Goal: Transaction & Acquisition: Obtain resource

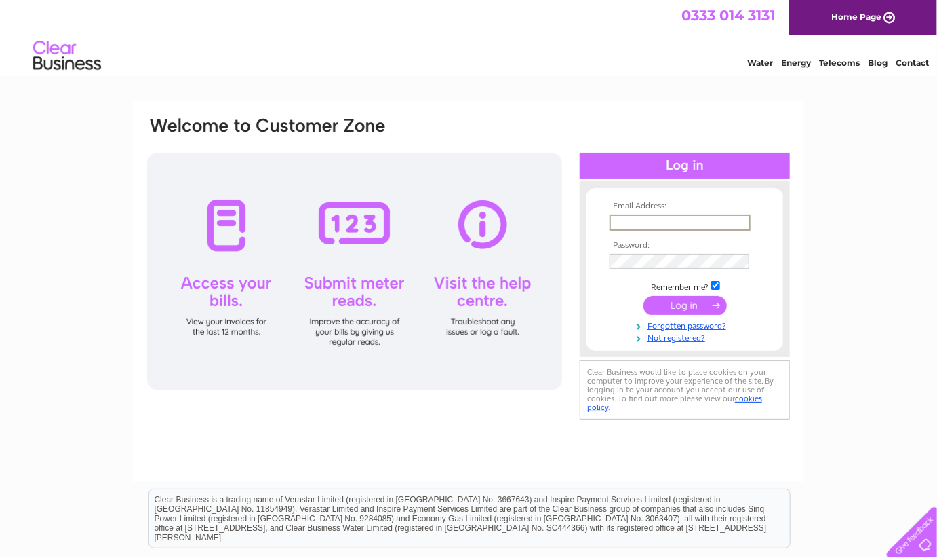
click at [629, 218] on input "text" at bounding box center [680, 222] width 141 height 16
type input "accounts@parliamenthouse-hotel.co.uk"
click at [225, 419] on div "Email Address: accounts@parliamenthouse-hotel.co.uk Password:" at bounding box center [468, 292] width 671 height 380
click at [687, 299] on input "submit" at bounding box center [685, 304] width 83 height 19
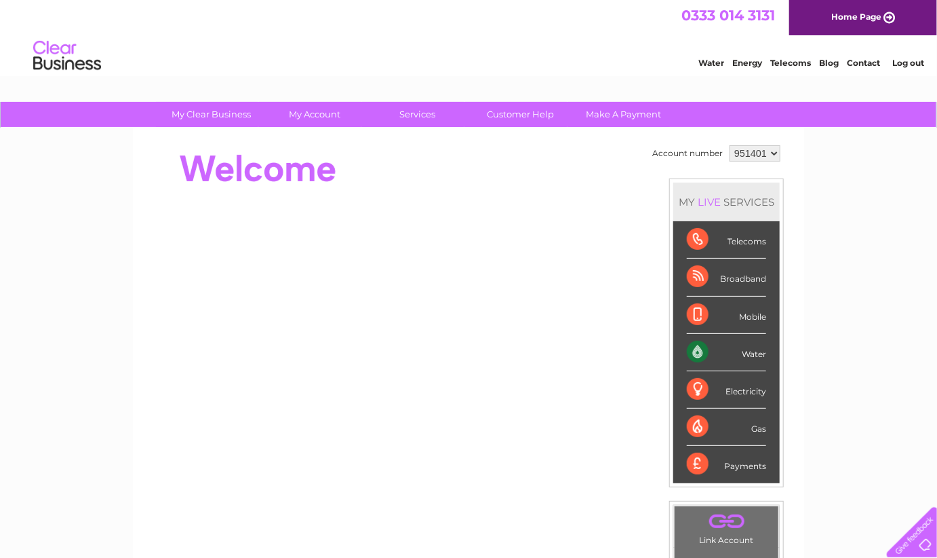
click at [747, 347] on div "Water" at bounding box center [726, 352] width 79 height 37
click at [701, 349] on div "Water" at bounding box center [726, 352] width 79 height 37
click at [749, 353] on div "Water" at bounding box center [726, 352] width 79 height 37
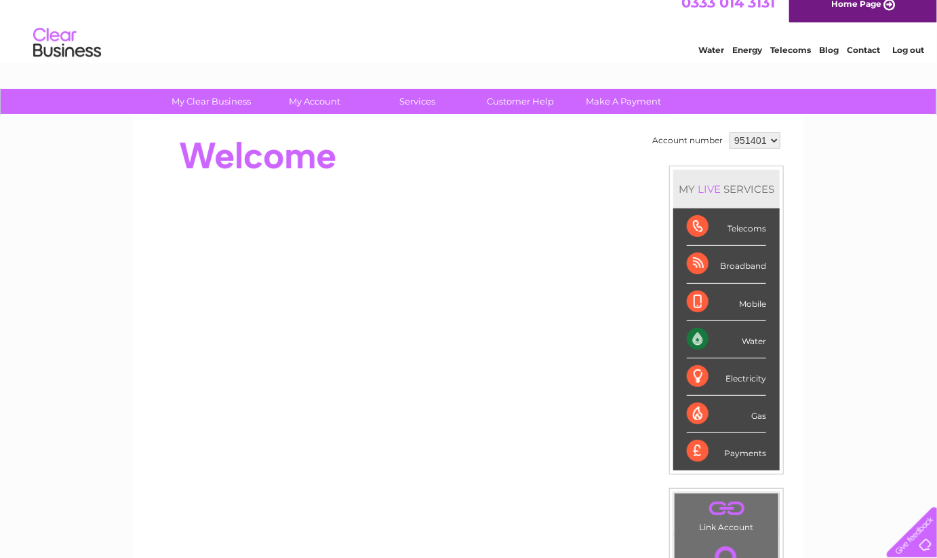
scroll to position [14, 0]
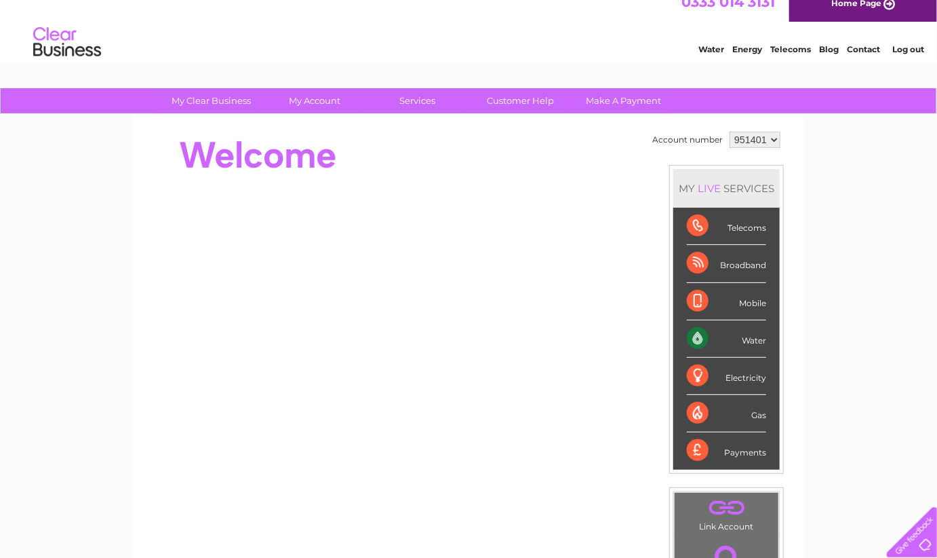
click at [695, 333] on div "Water" at bounding box center [726, 338] width 79 height 37
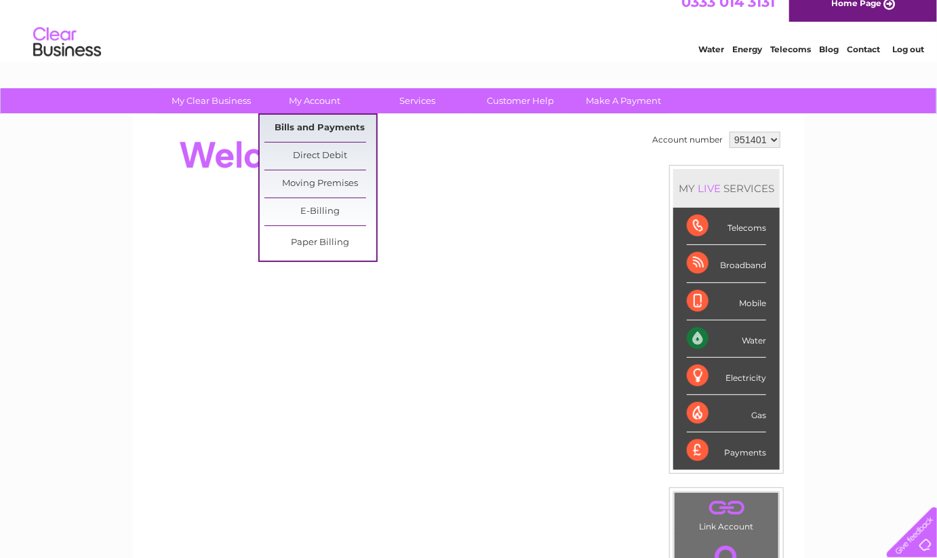
click at [326, 121] on link "Bills and Payments" at bounding box center [321, 128] width 112 height 27
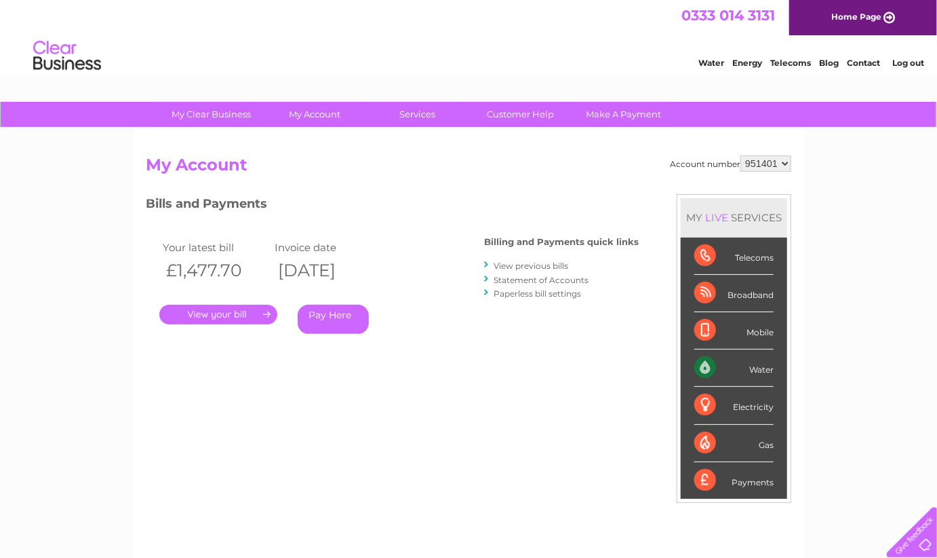
click at [220, 311] on link "." at bounding box center [218, 315] width 118 height 20
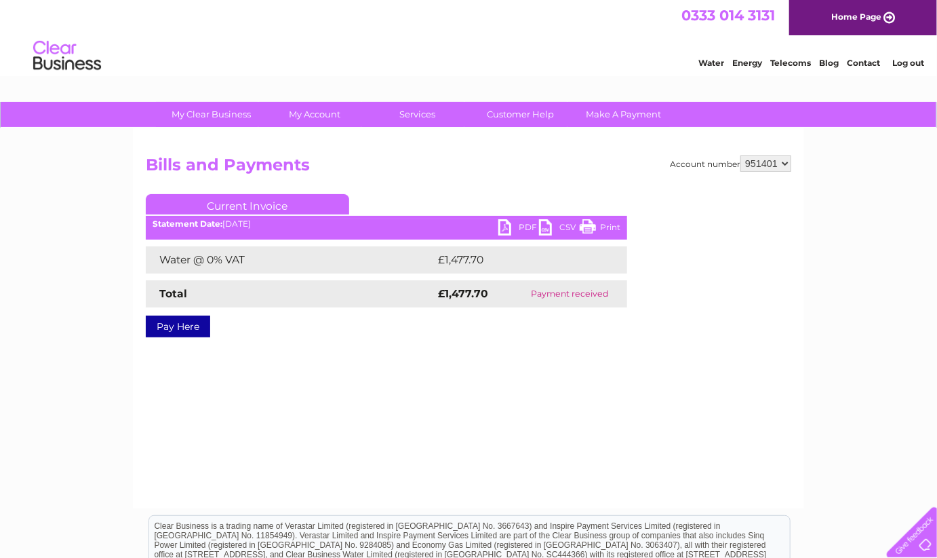
click at [526, 224] on link "PDF" at bounding box center [519, 229] width 41 height 20
click at [707, 58] on link "Water" at bounding box center [712, 63] width 26 height 10
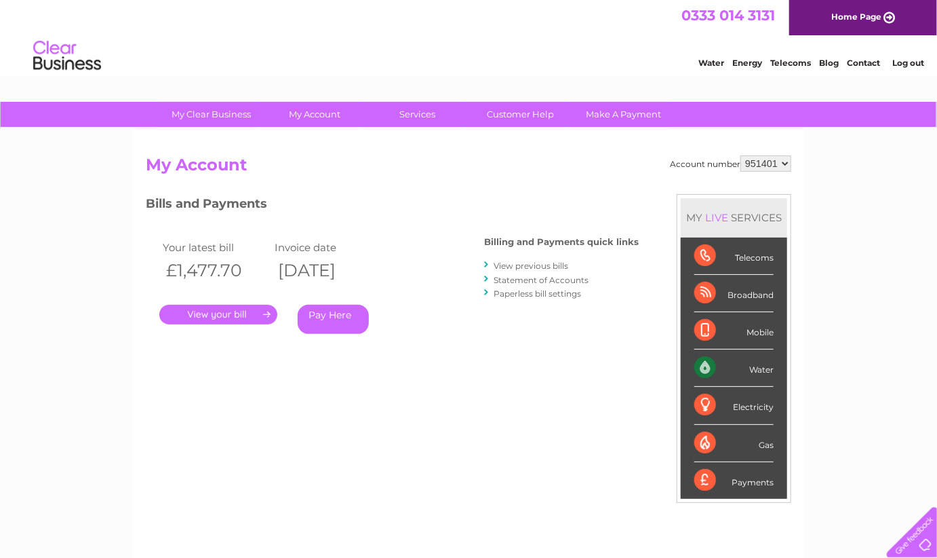
click at [239, 315] on link "." at bounding box center [218, 315] width 118 height 20
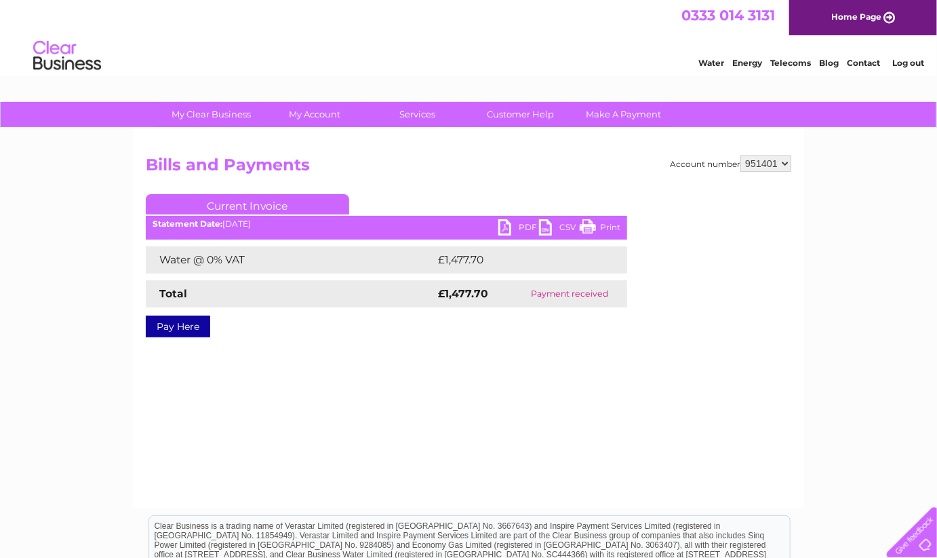
click at [524, 222] on link "PDF" at bounding box center [519, 229] width 41 height 20
